Goal: Submit feedback/report problem

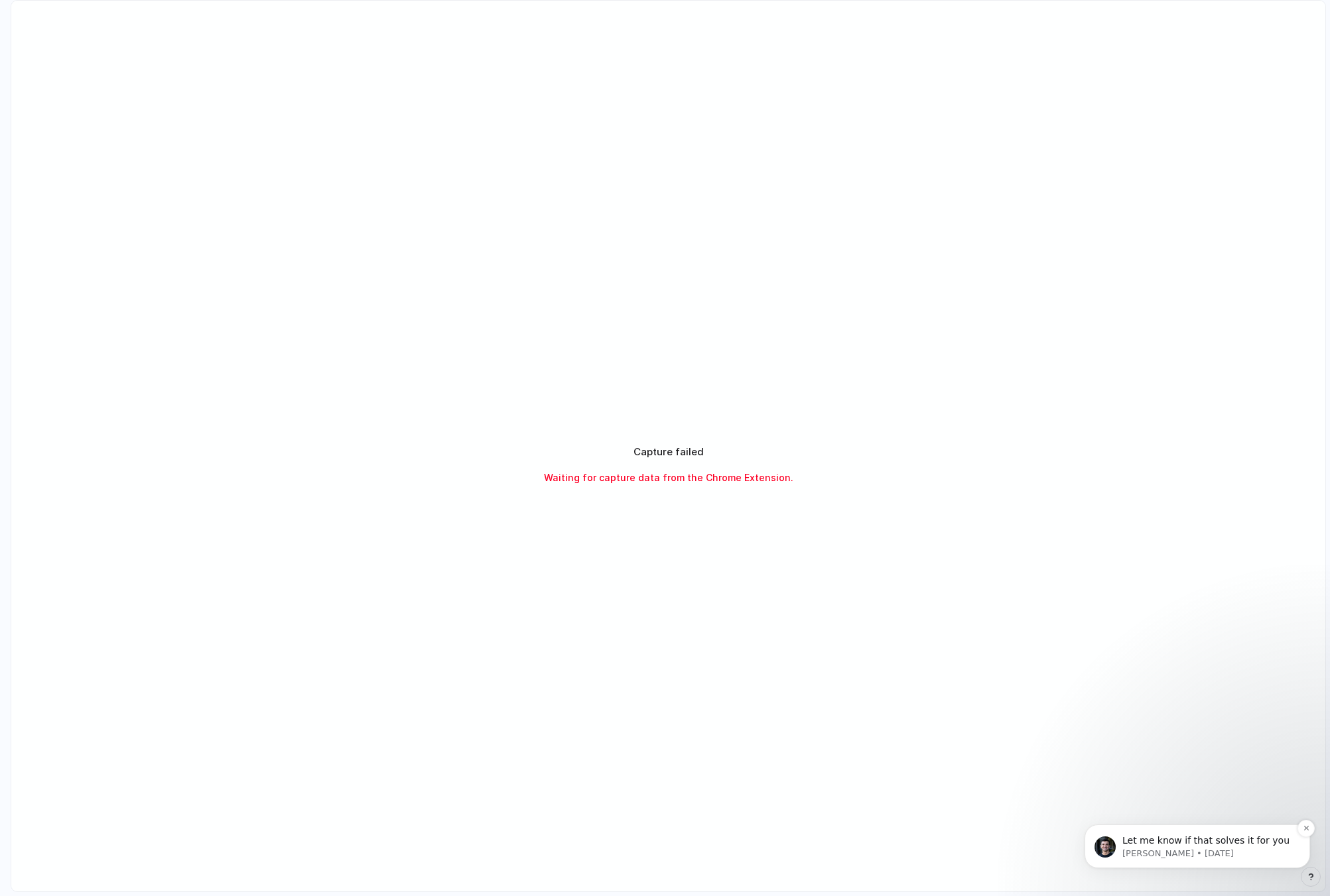
click at [1214, 840] on span "Let me know if that solves it for you" at bounding box center [1206, 840] width 167 height 11
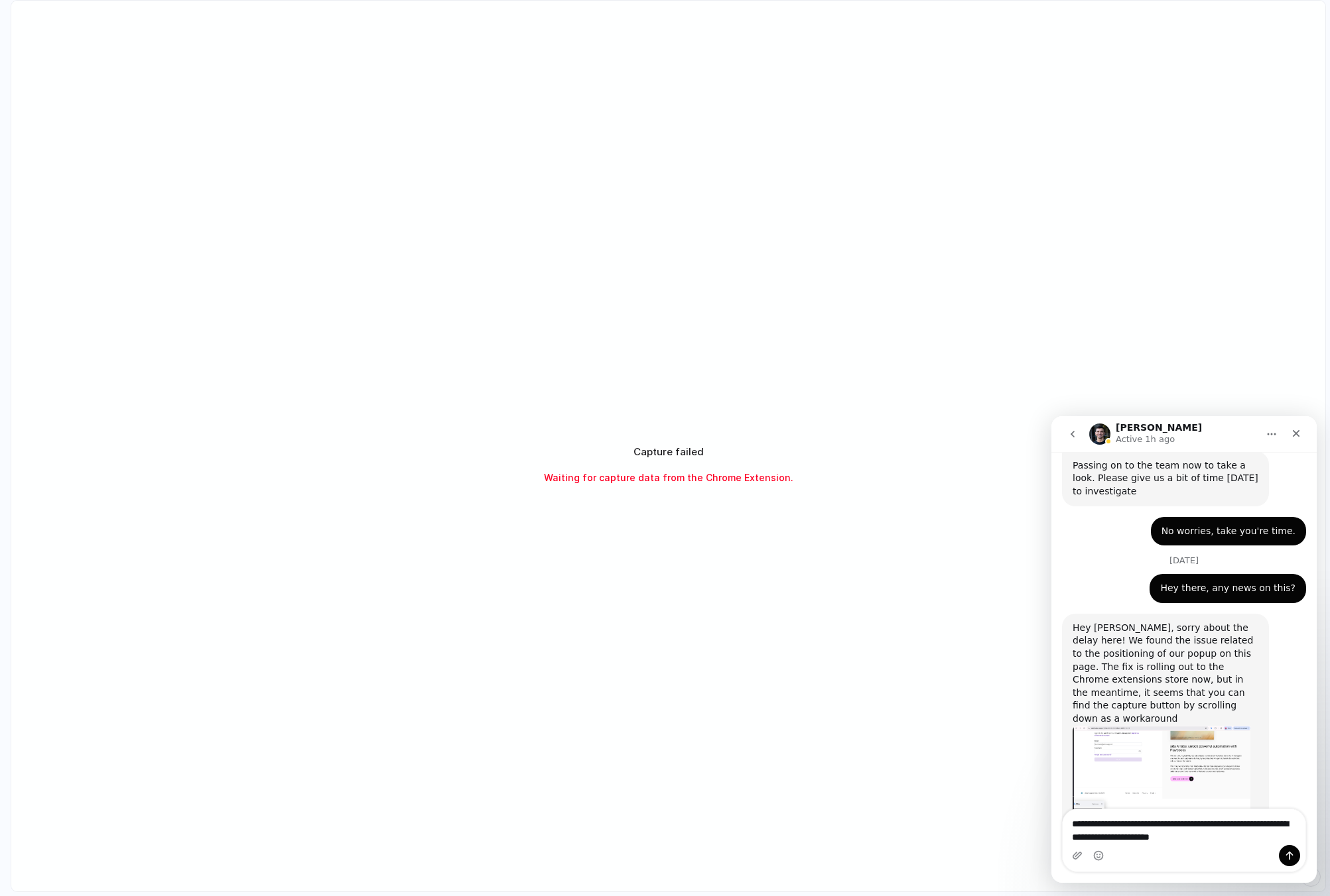
scroll to position [902, 0]
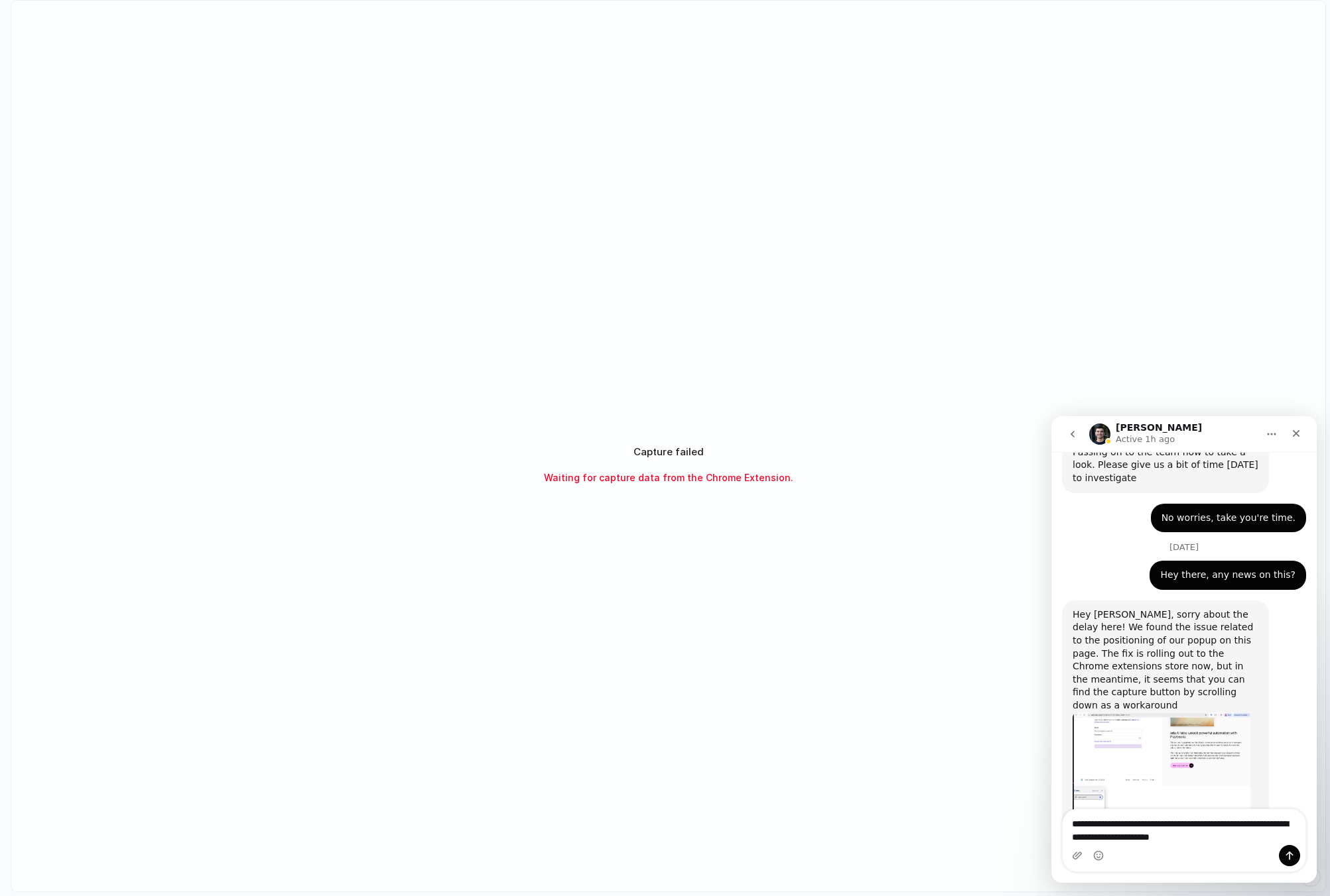
type textarea "**********"
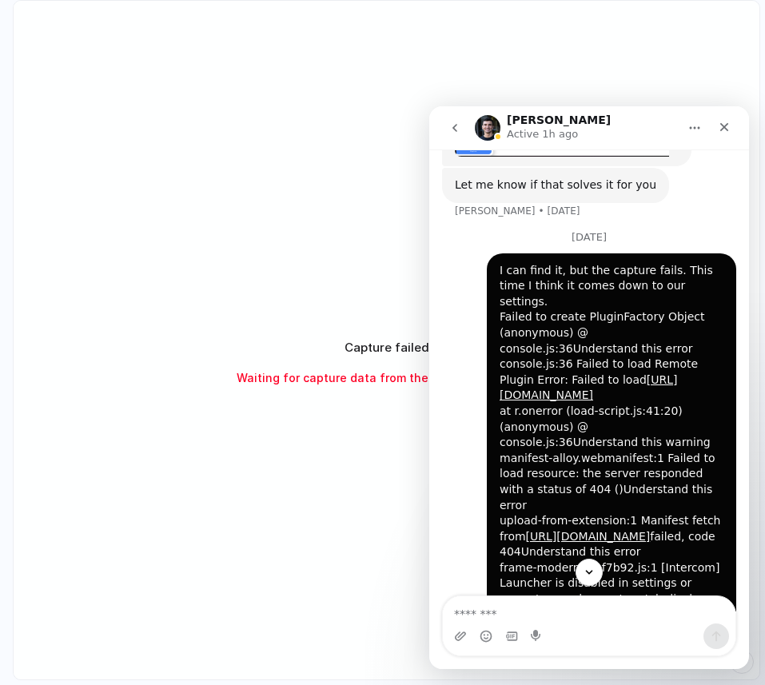
scroll to position [2, 0]
